Goal: Use online tool/utility

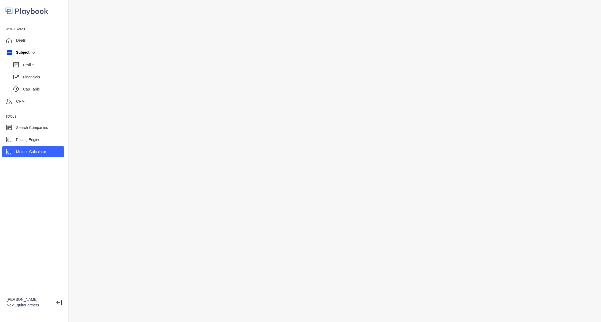
click at [66, 37] on div "Deals" at bounding box center [34, 40] width 68 height 11
click at [30, 44] on div "Deals" at bounding box center [33, 40] width 62 height 11
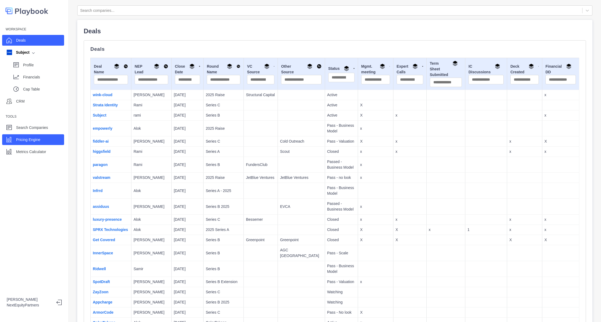
click at [41, 142] on div "Pricing Engine" at bounding box center [33, 139] width 62 height 11
